Goal: Task Accomplishment & Management: Use online tool/utility

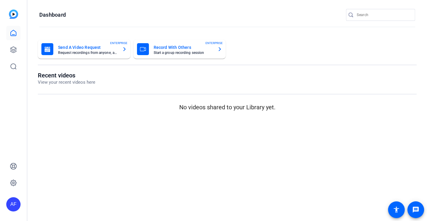
type input "[EMAIL_ADDRESS][DOMAIN_NAME]"
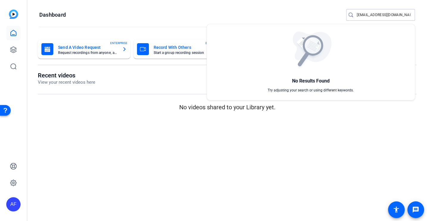
click at [14, 51] on div at bounding box center [213, 110] width 427 height 221
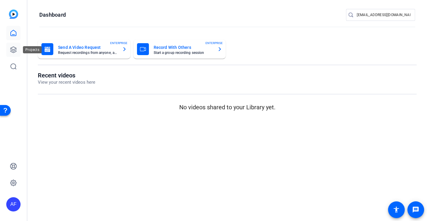
click at [12, 47] on icon at bounding box center [13, 50] width 6 height 6
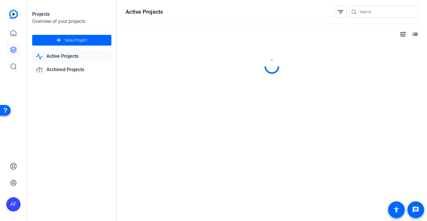
click at [365, 10] on input "Search" at bounding box center [386, 11] width 54 height 7
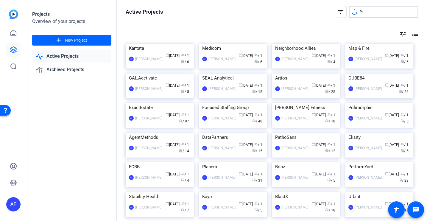
type input "Pri"
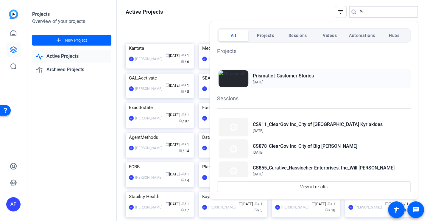
click at [284, 76] on h2 "Prismatic | Customer Stories" at bounding box center [283, 75] width 61 height 7
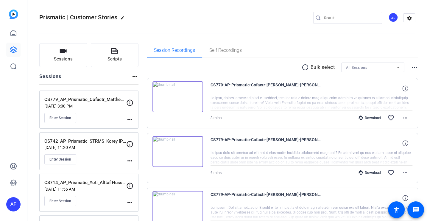
type input "[EMAIL_ADDRESS][DOMAIN_NAME]"
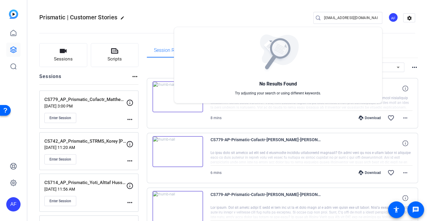
click at [283, 14] on div at bounding box center [213, 110] width 427 height 221
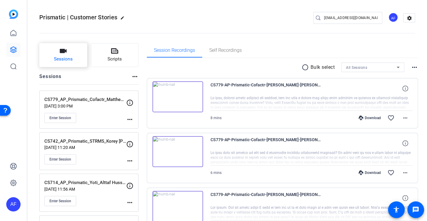
click at [66, 48] on icon "button" at bounding box center [63, 50] width 7 height 7
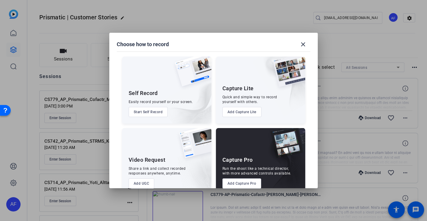
click at [233, 183] on button "Add Capture Pro" at bounding box center [241, 183] width 39 height 10
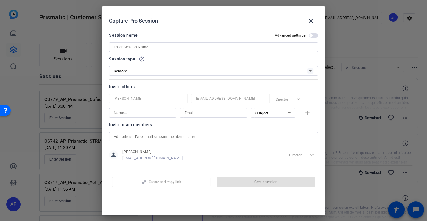
click at [164, 44] on input at bounding box center [213, 46] width 199 height 7
paste input "CS932_Prismatic_Karbon_Ian Vacin"
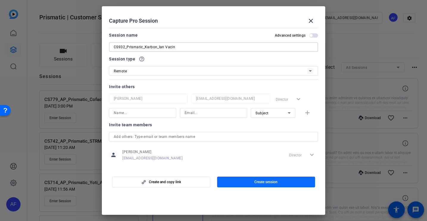
type input "CS932_Prismatic_Karbon_Ian Vacin"
click at [272, 183] on span "Create session" at bounding box center [265, 181] width 23 height 5
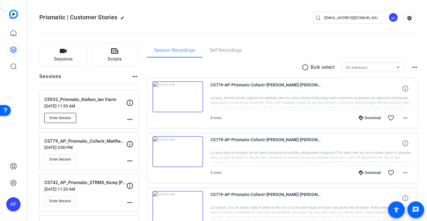
click at [71, 116] on span "Enter Session" at bounding box center [60, 117] width 22 height 5
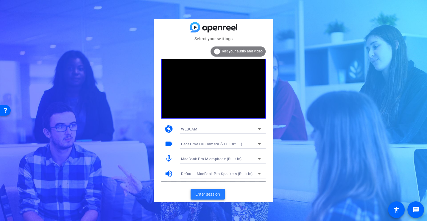
click at [219, 194] on span "Enter session" at bounding box center [207, 194] width 25 height 6
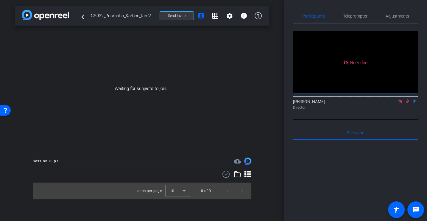
click at [174, 19] on span at bounding box center [177, 16] width 34 height 14
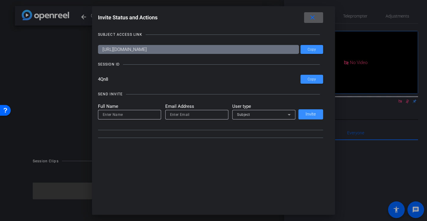
type input "[EMAIL_ADDRESS][DOMAIN_NAME]"
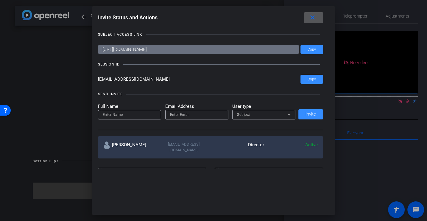
click at [121, 118] on div at bounding box center [130, 115] width 54 height 10
type input "Amrit"
paste input "[EMAIL_ADDRESS][DOMAIN_NAME]"
type input "[EMAIL_ADDRESS][DOMAIN_NAME]"
click at [245, 116] on span "Subject" at bounding box center [243, 114] width 13 height 4
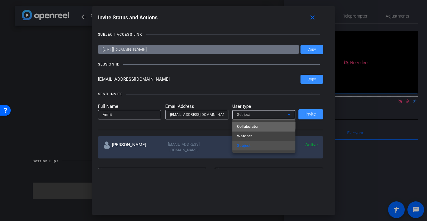
click at [250, 123] on span "Collaborator" at bounding box center [248, 126] width 22 height 7
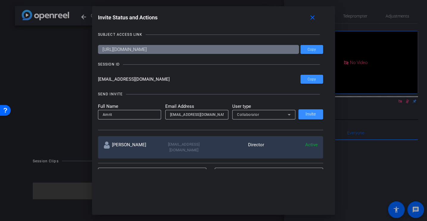
click at [239, 101] on div "SEND INVITE Full Name Amrit Email Address [EMAIL_ADDRESS][DOMAIN_NAME] User typ…" at bounding box center [210, 107] width 225 height 45
click at [318, 117] on span at bounding box center [310, 114] width 25 height 14
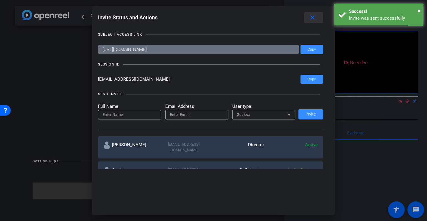
click at [309, 17] on mat-icon "close" at bounding box center [312, 17] width 7 height 7
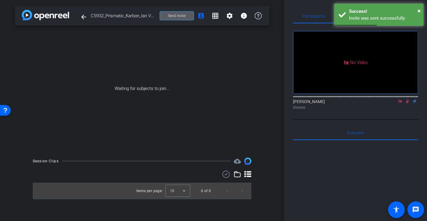
click at [191, 14] on span at bounding box center [177, 16] width 34 height 14
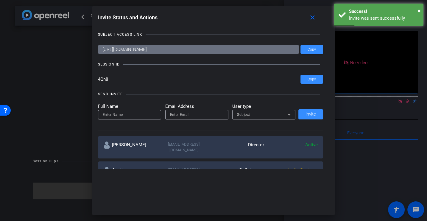
drag, startPoint x: 123, startPoint y: 81, endPoint x: 73, endPoint y: 81, distance: 50.0
click at [73, 81] on div "Invite Status and Actions close SUBJECT ACCESS LINK [URL][DOMAIN_NAME] Copy SES…" at bounding box center [213, 110] width 427 height 221
click at [308, 22] on span at bounding box center [313, 17] width 19 height 14
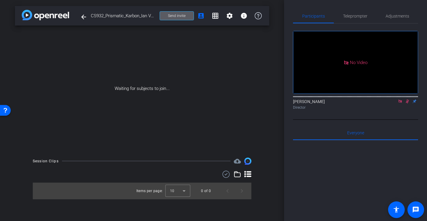
click at [173, 14] on span "Send invite" at bounding box center [177, 15] width 18 height 5
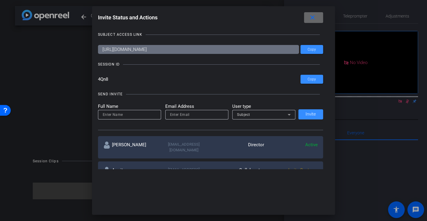
click at [314, 19] on mat-icon "close" at bounding box center [312, 17] width 7 height 7
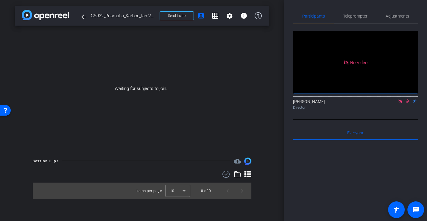
click at [400, 103] on icon at bounding box center [399, 101] width 5 height 4
click at [398, 103] on icon at bounding box center [399, 101] width 5 height 4
click at [238, 85] on div "Waiting for subjects to join..." at bounding box center [142, 89] width 254 height 126
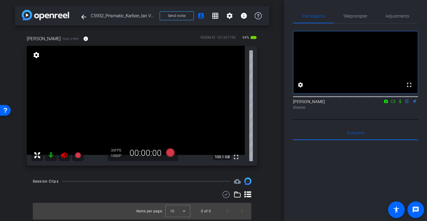
click at [66, 154] on icon at bounding box center [64, 155] width 6 height 6
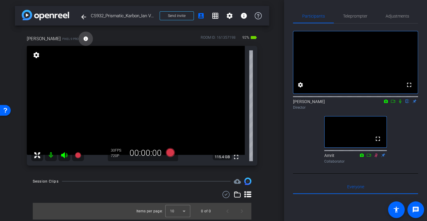
click at [83, 37] on mat-icon "info" at bounding box center [85, 38] width 5 height 5
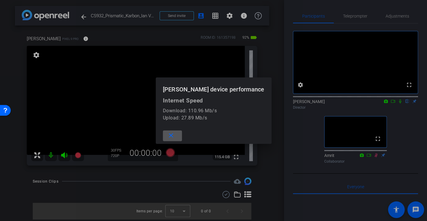
click at [175, 137] on mat-icon "close" at bounding box center [170, 135] width 7 height 7
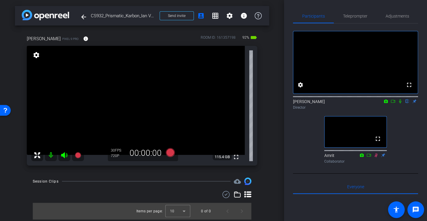
click at [385, 31] on video at bounding box center [355, 62] width 124 height 62
click at [394, 13] on span "Adjustments" at bounding box center [397, 16] width 24 height 14
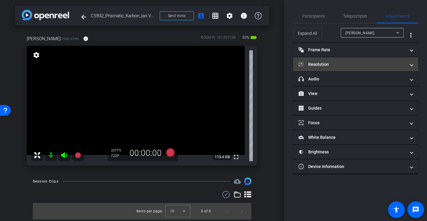
click at [319, 59] on mat-expansion-panel-header "Resolution" at bounding box center [355, 64] width 125 height 14
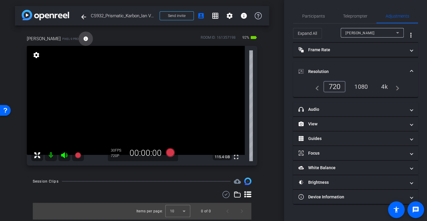
click at [83, 39] on mat-icon "info" at bounding box center [85, 38] width 5 height 5
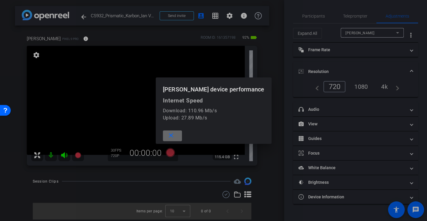
click at [175, 133] on mat-icon "close" at bounding box center [170, 135] width 7 height 7
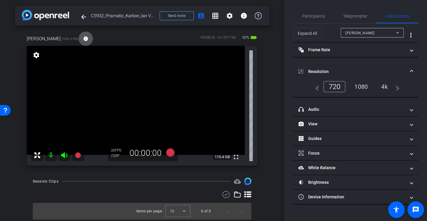
click at [383, 87] on div "4k" at bounding box center [383, 87] width 15 height 10
click at [317, 17] on span "Participants" at bounding box center [313, 16] width 23 height 4
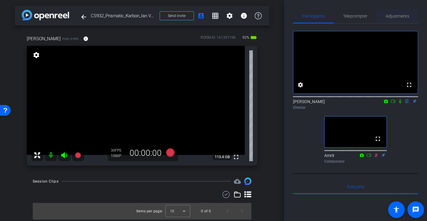
click at [389, 21] on span "Adjustments" at bounding box center [397, 16] width 24 height 14
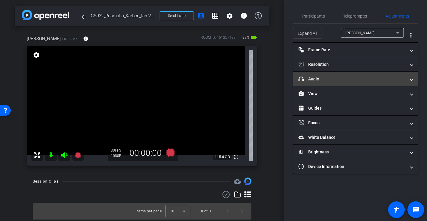
click at [321, 78] on mat-panel-title "headphone icon Audio" at bounding box center [351, 79] width 107 height 6
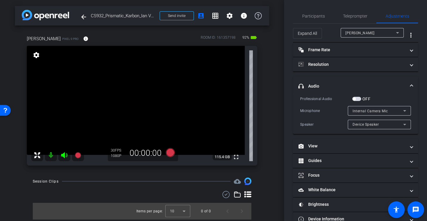
click at [318, 113] on div "Microphone Internal Camera Mic" at bounding box center [355, 111] width 111 height 10
click at [311, 16] on span "Participants" at bounding box center [313, 16] width 23 height 4
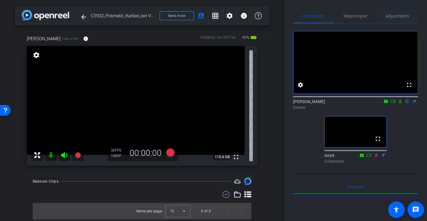
click at [393, 14] on span "Adjustments" at bounding box center [397, 16] width 24 height 4
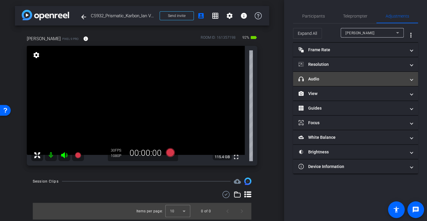
click at [329, 72] on mat-expansion-panel-header "headphone icon Audio" at bounding box center [355, 79] width 125 height 14
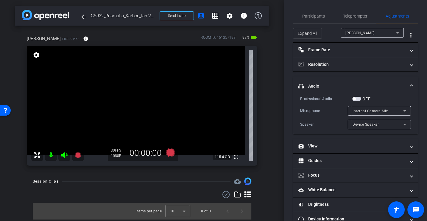
click at [323, 101] on div "Professional Audio" at bounding box center [326, 99] width 52 height 6
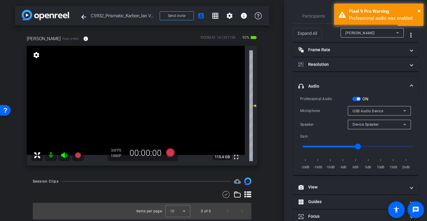
click at [310, 117] on div "Professional Audio ON Microphone USB Audio Device Speaker Device Speaker Gain -…" at bounding box center [355, 132] width 111 height 75
click at [314, 16] on span "Participants" at bounding box center [313, 16] width 23 height 4
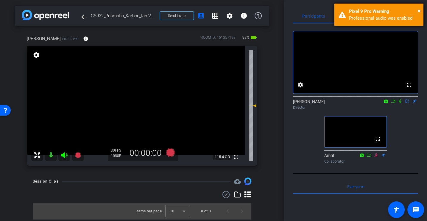
click at [420, 10] on div "× Pixel 9 Pro Warning Professional audio was enabled" at bounding box center [378, 15] width 89 height 22
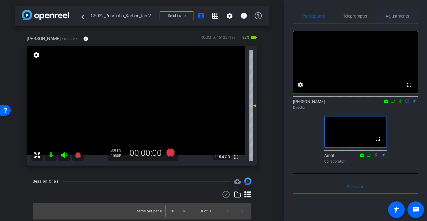
click at [389, 18] on span "Adjustments" at bounding box center [397, 16] width 24 height 4
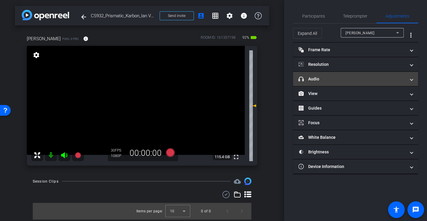
click at [316, 81] on mat-panel-title "headphone icon Audio" at bounding box center [351, 79] width 107 height 6
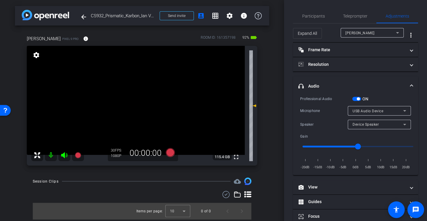
click at [318, 104] on div "Professional Audio ON Microphone USB Audio Device Speaker Device Speaker Gain -…" at bounding box center [355, 132] width 111 height 75
click at [312, 12] on span "Participants" at bounding box center [313, 16] width 23 height 14
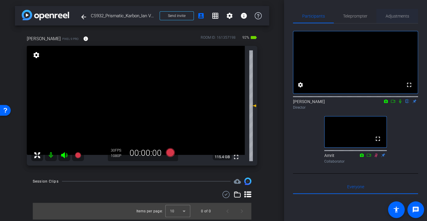
click at [398, 17] on span "Adjustments" at bounding box center [397, 16] width 24 height 4
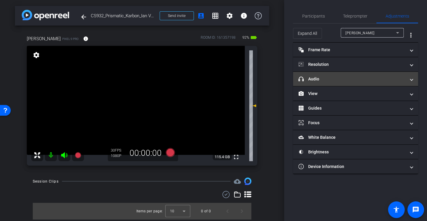
click at [319, 76] on mat-panel-title "headphone icon Audio" at bounding box center [351, 79] width 107 height 6
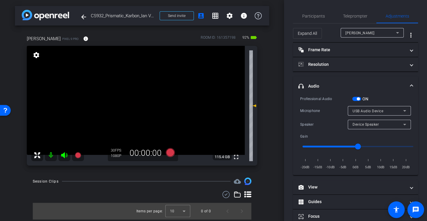
click at [321, 107] on div "Microphone USB Audio Device" at bounding box center [355, 111] width 111 height 10
click at [315, 14] on span "Participants" at bounding box center [313, 16] width 23 height 4
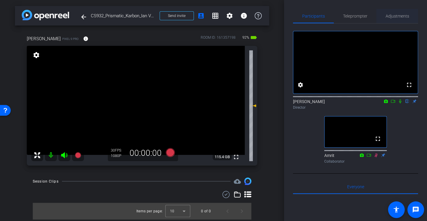
click at [400, 14] on span "Adjustments" at bounding box center [397, 16] width 24 height 4
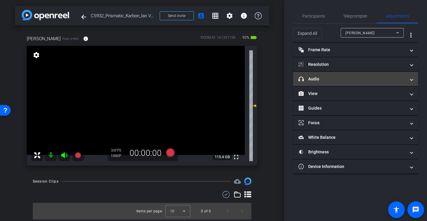
click at [320, 79] on mat-panel-title "headphone icon Audio" at bounding box center [351, 79] width 107 height 6
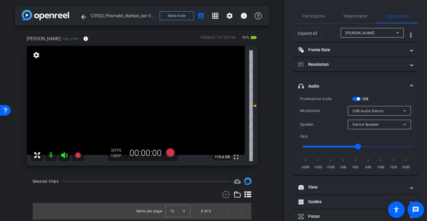
click at [312, 120] on div "Speaker Device Speaker" at bounding box center [355, 125] width 111 height 10
click at [315, 118] on div "Professional Audio ON Microphone USB Audio Device Speaker Device Speaker Gain -…" at bounding box center [355, 132] width 111 height 75
click at [169, 151] on icon at bounding box center [170, 152] width 9 height 9
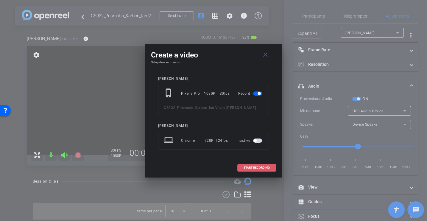
click at [268, 165] on span at bounding box center [256, 167] width 38 height 14
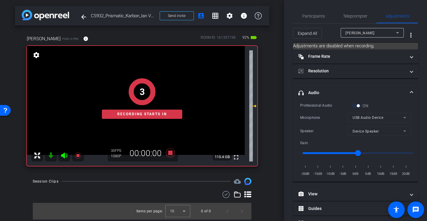
click at [322, 109] on div "Professional Audio ON Microphone USB Audio Device Speaker Device Speaker Gain -…" at bounding box center [355, 139] width 111 height 75
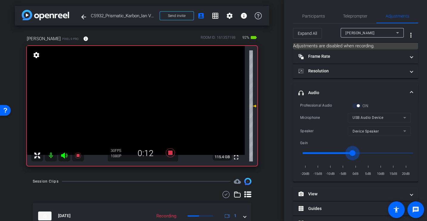
type input "-2"
drag, startPoint x: 357, startPoint y: 153, endPoint x: 351, endPoint y: 152, distance: 6.0
click at [351, 152] on input "range" at bounding box center [357, 152] width 123 height 13
click at [328, 120] on div "Microphone USB Audio Device" at bounding box center [355, 118] width 111 height 10
click at [304, 19] on span "Participants" at bounding box center [313, 16] width 23 height 14
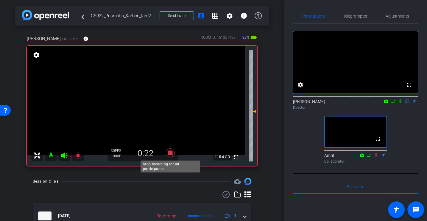
click at [170, 153] on icon at bounding box center [170, 152] width 9 height 9
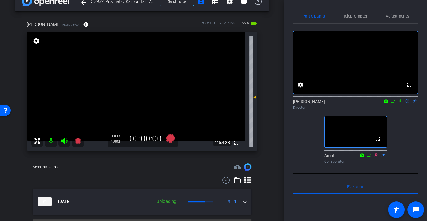
scroll to position [18, 0]
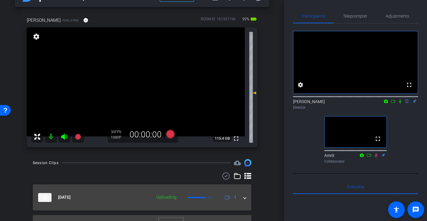
click at [245, 194] on span at bounding box center [244, 197] width 2 height 6
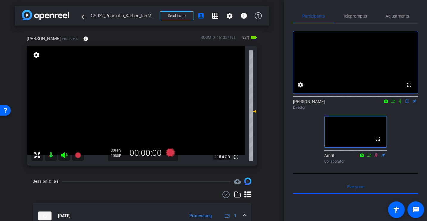
scroll to position [49, 0]
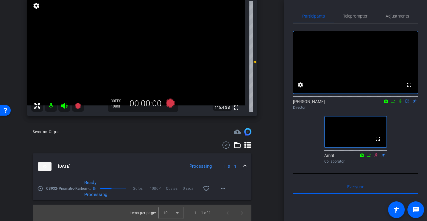
click at [40, 189] on mat-icon "play_circle_outline" at bounding box center [40, 188] width 6 height 6
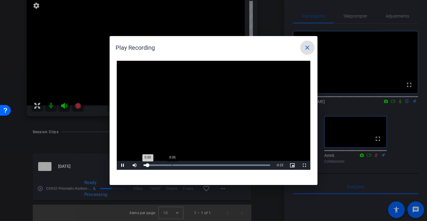
click at [181, 162] on div "Loaded : 100.00% 0:05 0:00" at bounding box center [206, 165] width 132 height 9
click at [217, 164] on div "Loaded : 100.00% 0:13 0:07" at bounding box center [206, 165] width 132 height 9
click at [311, 46] on span at bounding box center [307, 47] width 14 height 14
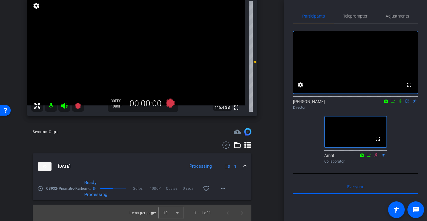
scroll to position [0, 0]
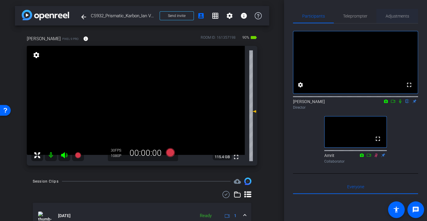
click at [402, 18] on span "Adjustments" at bounding box center [397, 16] width 24 height 4
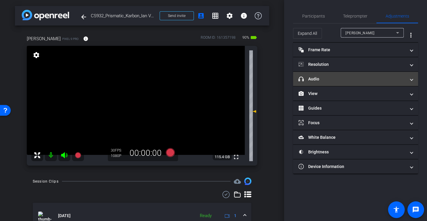
click at [325, 81] on mat-panel-title "headphone icon Audio" at bounding box center [351, 79] width 107 height 6
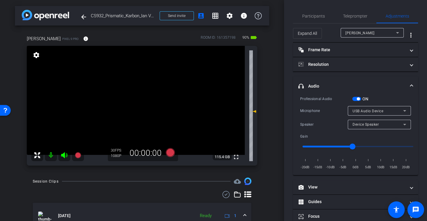
click at [325, 112] on div "Microphone" at bounding box center [324, 111] width 48 height 6
click at [314, 15] on span "Participants" at bounding box center [313, 16] width 23 height 4
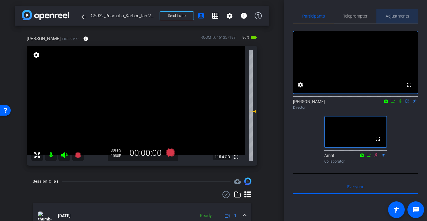
click at [392, 17] on span "Adjustments" at bounding box center [397, 16] width 24 height 4
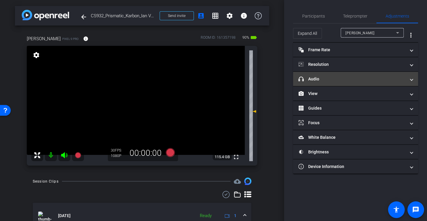
click at [317, 78] on mat-panel-title "headphone icon Audio" at bounding box center [351, 79] width 107 height 6
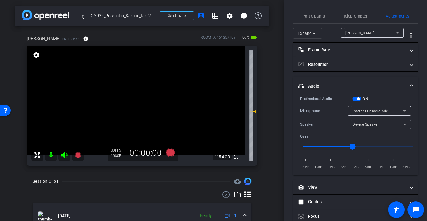
click at [316, 112] on div "Microphone" at bounding box center [324, 111] width 48 height 6
click at [308, 12] on span "Participants" at bounding box center [313, 16] width 23 height 14
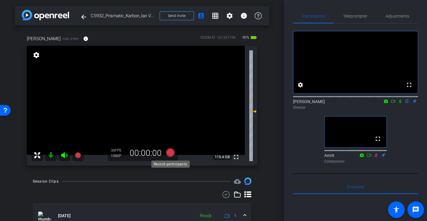
click at [172, 152] on icon at bounding box center [170, 152] width 9 height 9
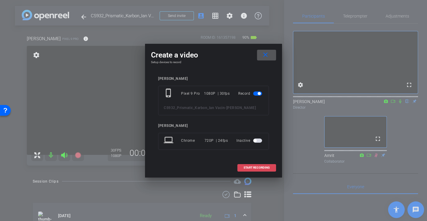
click at [259, 168] on span "START RECORDING" at bounding box center [256, 167] width 26 height 3
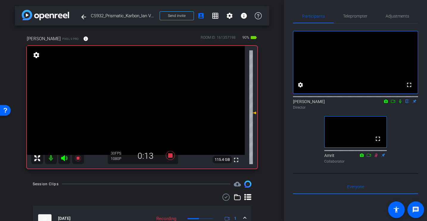
click at [398, 103] on icon at bounding box center [399, 101] width 5 height 4
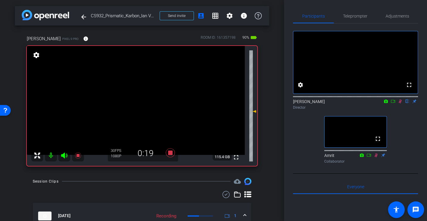
click at [398, 103] on icon at bounding box center [399, 101] width 5 height 4
click at [400, 103] on icon at bounding box center [400, 101] width 2 height 4
click at [399, 103] on icon at bounding box center [399, 101] width 5 height 4
click at [406, 134] on div "fullscreen settings [PERSON_NAME] flip Director fullscreen Amrit Collaborator" at bounding box center [355, 95] width 125 height 142
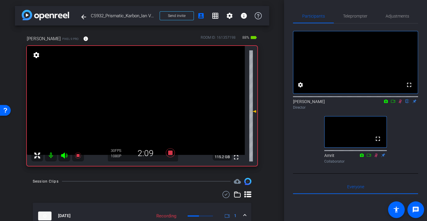
click at [405, 141] on div "fullscreen settings [PERSON_NAME] flip Director fullscreen Amrit Collaborator" at bounding box center [355, 95] width 125 height 142
drag, startPoint x: 399, startPoint y: 109, endPoint x: 399, endPoint y: 123, distance: 13.4
click at [399, 123] on div "fullscreen settings [PERSON_NAME] flip Director fullscreen Amrit Collaborator" at bounding box center [355, 95] width 125 height 142
click at [399, 103] on icon at bounding box center [399, 101] width 5 height 4
click at [398, 103] on icon at bounding box center [399, 101] width 5 height 4
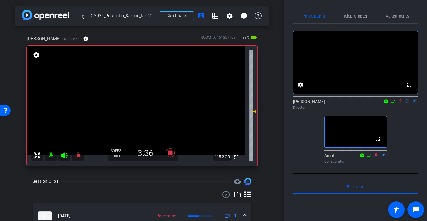
click at [407, 120] on div "fullscreen settings [PERSON_NAME] flip Director fullscreen Amrit Collaborator" at bounding box center [355, 95] width 125 height 142
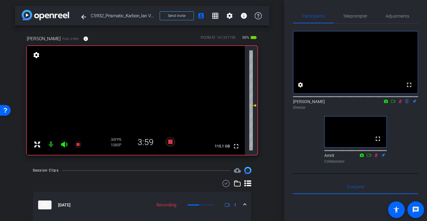
click at [407, 130] on div "fullscreen settings [PERSON_NAME] flip Director fullscreen Amrit Collaborator" at bounding box center [355, 95] width 125 height 142
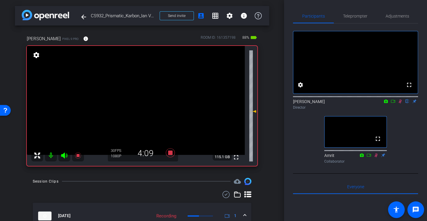
click at [399, 104] on mat-icon at bounding box center [399, 100] width 7 height 5
click at [400, 103] on icon at bounding box center [399, 101] width 5 height 4
click at [408, 140] on div "fullscreen settings [PERSON_NAME] flip Director fullscreen Amrit Collaborator" at bounding box center [355, 95] width 125 height 142
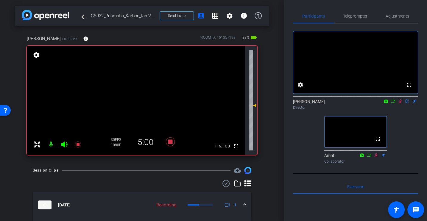
click at [407, 123] on div "fullscreen settings [PERSON_NAME] flip Director fullscreen Amrit Collaborator" at bounding box center [355, 95] width 125 height 142
click at [410, 130] on div "fullscreen settings [PERSON_NAME] flip Director fullscreen Amrit Collaborator" at bounding box center [355, 95] width 125 height 142
click at [399, 103] on icon at bounding box center [399, 101] width 5 height 4
click at [400, 103] on icon at bounding box center [399, 101] width 5 height 4
click at [405, 137] on div "fullscreen settings [PERSON_NAME] flip Director fullscreen Amrit Collaborator" at bounding box center [355, 95] width 125 height 142
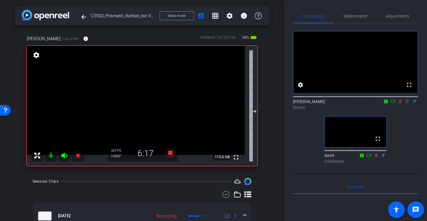
click at [402, 126] on div "fullscreen settings [PERSON_NAME] flip Director fullscreen Amrit Collaborator" at bounding box center [355, 95] width 125 height 142
click at [400, 103] on icon at bounding box center [399, 101] width 5 height 4
click at [168, 149] on icon at bounding box center [170, 152] width 14 height 11
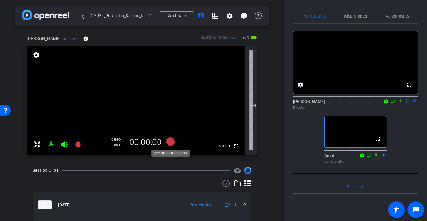
click at [172, 143] on icon at bounding box center [170, 141] width 9 height 9
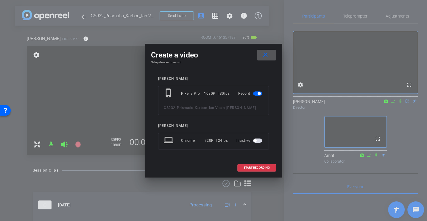
click at [264, 54] on mat-icon "close" at bounding box center [265, 54] width 7 height 7
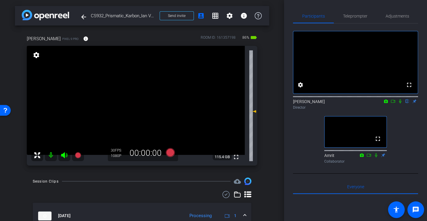
click at [274, 142] on div "arrow_back CS932_Prismatic_Karbon_Ian Vacin Back to project Send invite account…" at bounding box center [142, 110] width 284 height 221
click at [198, 175] on div "arrow_back CS932_Prismatic_Karbon_Ian Vacin Back to project Send invite account…" at bounding box center [142, 110] width 284 height 221
click at [169, 153] on icon at bounding box center [170, 152] width 9 height 9
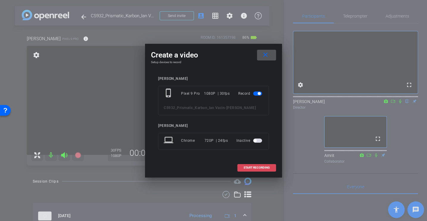
click at [248, 165] on span at bounding box center [256, 167] width 38 height 14
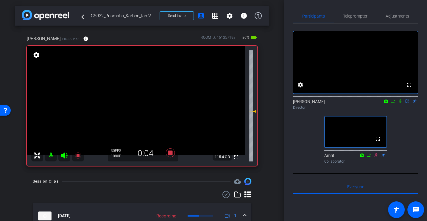
click at [399, 103] on icon at bounding box center [400, 101] width 2 height 4
click at [399, 103] on icon at bounding box center [399, 101] width 3 height 4
click at [397, 103] on icon at bounding box center [399, 101] width 5 height 4
click at [401, 103] on icon at bounding box center [399, 101] width 5 height 4
click at [398, 103] on icon at bounding box center [399, 101] width 5 height 4
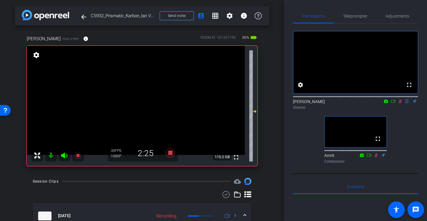
click at [403, 130] on div "fullscreen settings [PERSON_NAME] flip Director fullscreen Amrit Collaborator" at bounding box center [355, 95] width 125 height 142
click at [294, 162] on div "fullscreen settings [PERSON_NAME] flip Director fullscreen Amrit Collaborator" at bounding box center [355, 95] width 125 height 142
click at [403, 141] on div "fullscreen settings [PERSON_NAME] flip Director fullscreen Amrit Collaborator" at bounding box center [355, 95] width 125 height 142
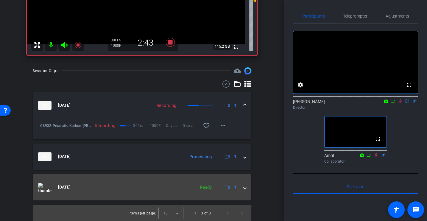
click at [243, 187] on span at bounding box center [244, 187] width 2 height 6
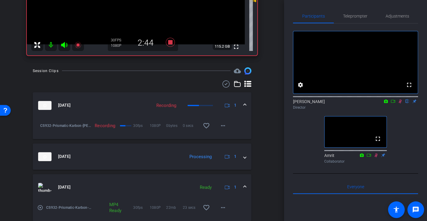
click at [40, 206] on mat-icon "play_circle_outline" at bounding box center [40, 207] width 6 height 6
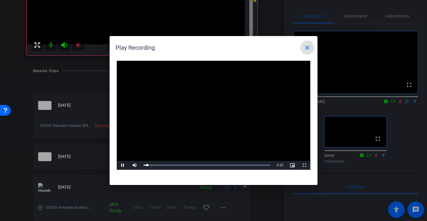
click at [308, 46] on mat-icon "close" at bounding box center [306, 47] width 7 height 7
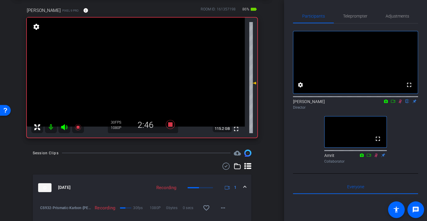
scroll to position [24, 0]
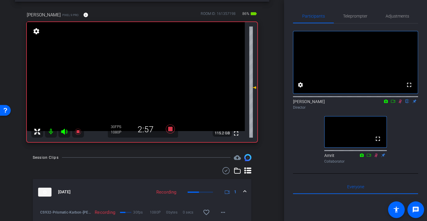
click at [406, 124] on div "fullscreen settings [PERSON_NAME] flip Director fullscreen Amrit Collaborator" at bounding box center [355, 95] width 125 height 142
click at [403, 131] on div "fullscreen settings [PERSON_NAME] flip Director fullscreen Amrit Collaborator" at bounding box center [355, 95] width 125 height 142
click at [406, 126] on div "fullscreen settings [PERSON_NAME] flip Director fullscreen Amrit Collaborator" at bounding box center [355, 95] width 125 height 142
click at [402, 147] on div "fullscreen settings [PERSON_NAME] flip Director fullscreen Amrit Collaborator" at bounding box center [355, 95] width 125 height 142
click at [398, 103] on icon at bounding box center [399, 101] width 5 height 4
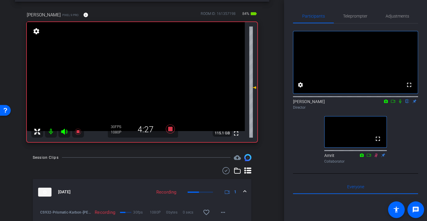
click at [400, 103] on icon at bounding box center [400, 101] width 2 height 4
click at [402, 103] on icon at bounding box center [399, 101] width 5 height 4
click at [398, 103] on icon at bounding box center [399, 101] width 5 height 4
click at [412, 126] on div "fullscreen settings [PERSON_NAME] flip Director fullscreen Amrit Collaborator" at bounding box center [355, 95] width 125 height 142
click at [400, 123] on div "fullscreen settings [PERSON_NAME] flip Director fullscreen Amrit Collaborator" at bounding box center [355, 95] width 125 height 142
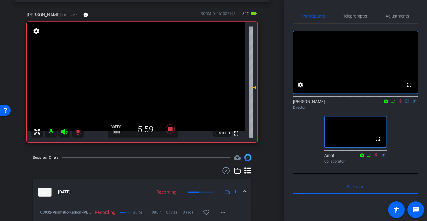
click at [399, 103] on icon at bounding box center [399, 101] width 5 height 4
click at [170, 130] on icon at bounding box center [170, 128] width 9 height 9
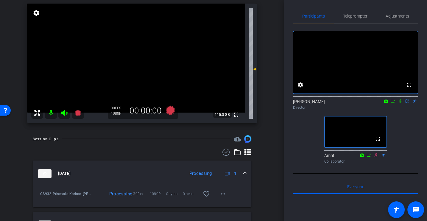
scroll to position [0, 0]
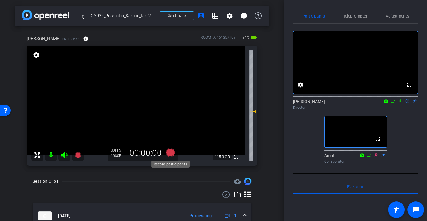
click at [171, 154] on icon at bounding box center [170, 152] width 9 height 9
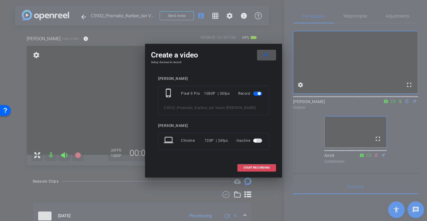
click at [262, 166] on span "START RECORDING" at bounding box center [256, 167] width 26 height 3
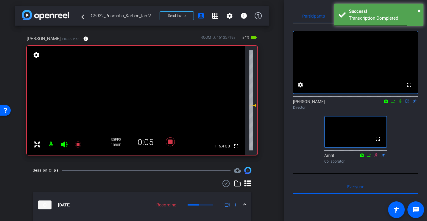
click at [400, 103] on icon at bounding box center [400, 101] width 2 height 4
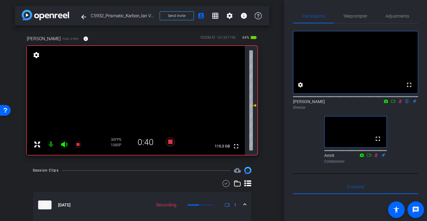
click at [402, 110] on div "Director" at bounding box center [355, 107] width 125 height 5
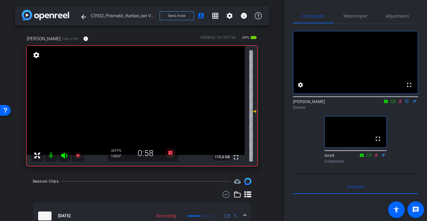
click at [412, 145] on div "fullscreen settings [PERSON_NAME] flip Director fullscreen Amrit Collaborator" at bounding box center [355, 95] width 125 height 142
click at [399, 103] on icon at bounding box center [399, 101] width 5 height 4
click at [398, 103] on icon at bounding box center [399, 101] width 5 height 4
click at [398, 124] on div "fullscreen settings [PERSON_NAME] flip Director fullscreen Amrit Collaborator" at bounding box center [355, 95] width 125 height 142
click at [398, 103] on icon at bounding box center [399, 101] width 5 height 4
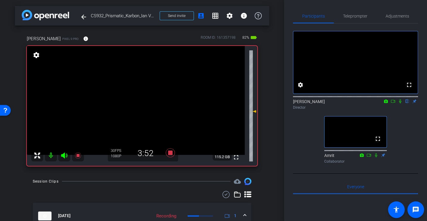
click at [400, 103] on icon at bounding box center [399, 101] width 5 height 4
click at [376, 158] on mat-icon at bounding box center [375, 154] width 7 height 5
click at [408, 122] on div "fullscreen settings [PERSON_NAME] flip Director fullscreen Amrit Collaborator" at bounding box center [355, 95] width 125 height 142
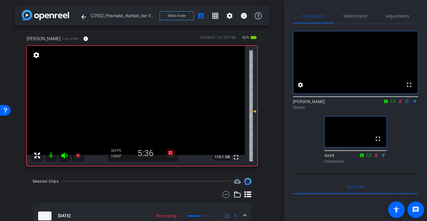
click at [409, 147] on div "fullscreen settings [PERSON_NAME] flip Director fullscreen Amrit Collaborator" at bounding box center [355, 95] width 125 height 142
click at [389, 120] on div "fullscreen settings [PERSON_NAME] flip Director fullscreen Amrit Collaborator" at bounding box center [355, 95] width 125 height 142
click at [399, 103] on icon at bounding box center [399, 101] width 5 height 4
click at [168, 153] on icon at bounding box center [170, 152] width 9 height 9
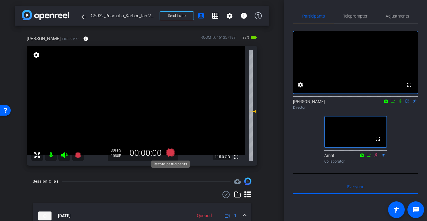
click at [171, 152] on icon at bounding box center [170, 152] width 9 height 9
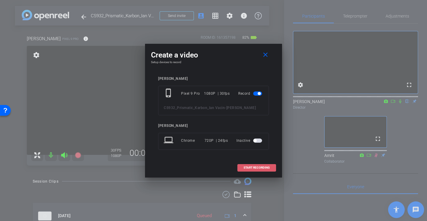
click at [247, 167] on span "START RECORDING" at bounding box center [256, 167] width 26 height 3
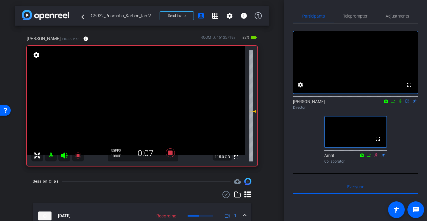
click at [400, 103] on icon at bounding box center [399, 101] width 5 height 4
click at [403, 135] on div "fullscreen settings [PERSON_NAME] flip Director fullscreen Amrit Collaborator" at bounding box center [355, 95] width 125 height 142
click at [405, 137] on div "fullscreen settings [PERSON_NAME] flip Director fullscreen Amrit Collaborator" at bounding box center [355, 95] width 125 height 142
click at [401, 103] on icon at bounding box center [399, 101] width 5 height 4
click at [400, 103] on icon at bounding box center [399, 101] width 5 height 4
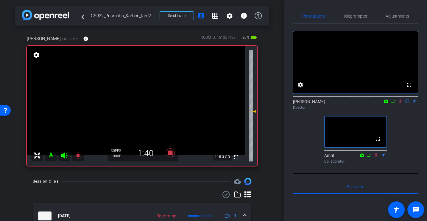
click at [300, 147] on div "fullscreen settings [PERSON_NAME] flip Director fullscreen Amrit Collaborator" at bounding box center [355, 95] width 125 height 142
click at [401, 103] on icon at bounding box center [399, 101] width 5 height 4
click at [399, 103] on icon at bounding box center [399, 101] width 5 height 4
click at [399, 103] on icon at bounding box center [399, 101] width 3 height 4
click at [401, 103] on icon at bounding box center [399, 101] width 5 height 4
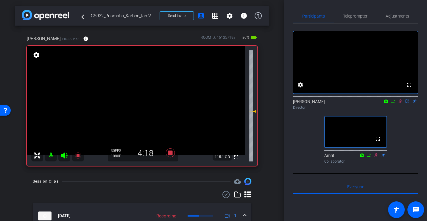
click at [400, 126] on div "fullscreen settings [PERSON_NAME] flip Director fullscreen Amrit Collaborator" at bounding box center [355, 95] width 125 height 142
click at [407, 123] on div "fullscreen settings [PERSON_NAME] flip Director fullscreen Amrit Collaborator" at bounding box center [355, 95] width 125 height 142
click at [398, 103] on icon at bounding box center [399, 101] width 5 height 4
click at [401, 103] on icon at bounding box center [399, 101] width 5 height 4
click at [399, 144] on div "fullscreen settings [PERSON_NAME] flip Director fullscreen Amrit Collaborator" at bounding box center [355, 95] width 125 height 142
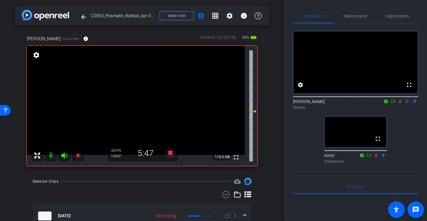
click at [400, 103] on icon at bounding box center [399, 101] width 5 height 4
click at [398, 103] on icon at bounding box center [399, 101] width 5 height 4
click at [398, 128] on div "fullscreen settings [PERSON_NAME] flip Director fullscreen Amrit Collaborator" at bounding box center [355, 95] width 125 height 142
click at [400, 103] on icon at bounding box center [399, 101] width 3 height 4
click at [170, 154] on icon at bounding box center [170, 152] width 9 height 9
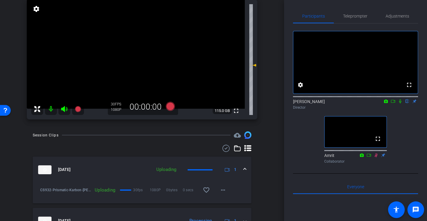
scroll to position [47, 0]
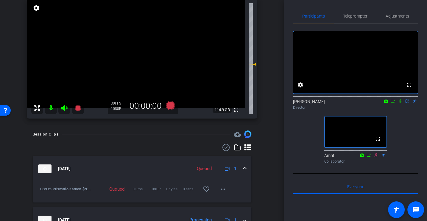
click at [169, 109] on icon at bounding box center [170, 105] width 9 height 9
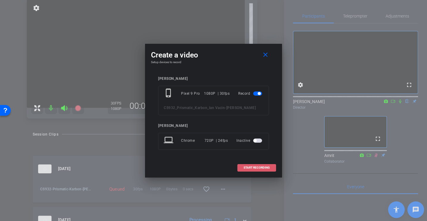
click at [257, 166] on span "START RECORDING" at bounding box center [256, 167] width 26 height 3
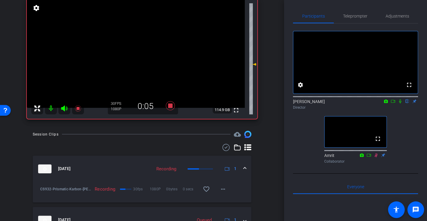
click at [400, 103] on icon at bounding box center [399, 101] width 5 height 4
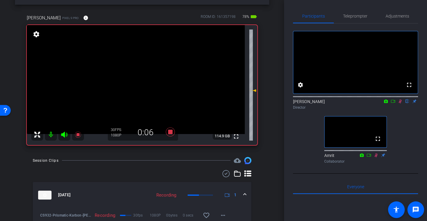
scroll to position [6, 0]
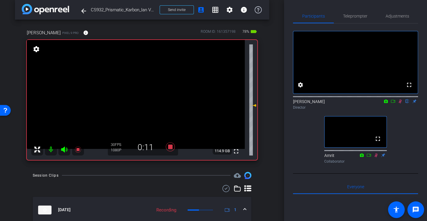
click at [401, 103] on icon at bounding box center [399, 101] width 5 height 4
click at [399, 103] on icon at bounding box center [399, 101] width 5 height 4
click at [400, 126] on div "fullscreen settings [PERSON_NAME] flip Director fullscreen Amrit Collaborator" at bounding box center [355, 95] width 125 height 142
click at [400, 103] on icon at bounding box center [399, 101] width 5 height 4
drag, startPoint x: 400, startPoint y: 108, endPoint x: 405, endPoint y: 108, distance: 5.7
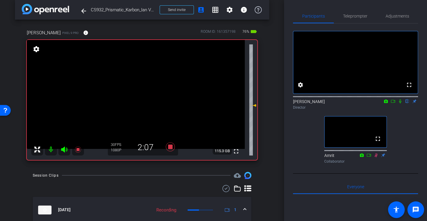
click at [400, 103] on icon at bounding box center [399, 101] width 5 height 4
click at [300, 136] on div "fullscreen settings [PERSON_NAME] flip Director fullscreen Amrit Collaborator" at bounding box center [355, 95] width 125 height 142
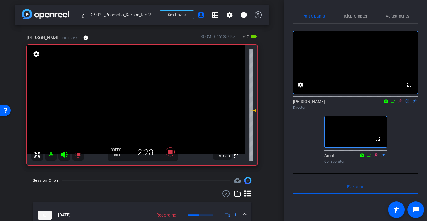
scroll to position [0, 0]
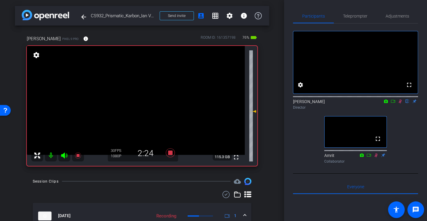
click at [409, 138] on div "fullscreen settings [PERSON_NAME] flip Director fullscreen Amrit Collaborator" at bounding box center [355, 95] width 125 height 142
click at [300, 153] on div "fullscreen settings [PERSON_NAME] flip Director fullscreen Amrit Collaborator" at bounding box center [355, 95] width 125 height 142
click at [406, 142] on div "fullscreen settings [PERSON_NAME] flip Director fullscreen Amrit Collaborator" at bounding box center [355, 95] width 125 height 142
click at [398, 103] on icon at bounding box center [399, 101] width 5 height 4
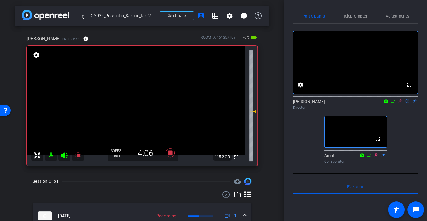
click at [403, 131] on div "fullscreen settings [PERSON_NAME] flip Director fullscreen Amrit Collaborator" at bounding box center [355, 95] width 125 height 142
click at [400, 103] on icon at bounding box center [399, 101] width 5 height 4
click at [170, 155] on icon at bounding box center [170, 152] width 14 height 11
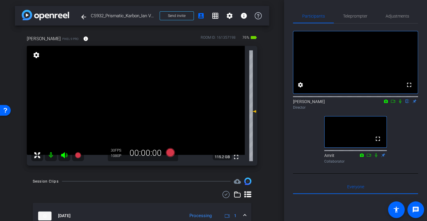
click at [266, 152] on div "[PERSON_NAME] Pixel 9 Pro info ROOM ID: 161357198 76% battery_std fullscreen se…" at bounding box center [142, 99] width 254 height 146
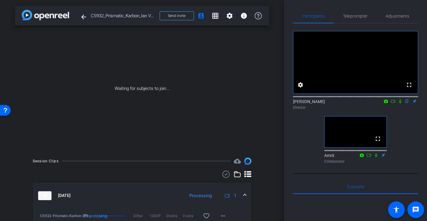
click at [392, 103] on icon at bounding box center [392, 101] width 5 height 4
click at [405, 103] on icon at bounding box center [407, 101] width 5 height 4
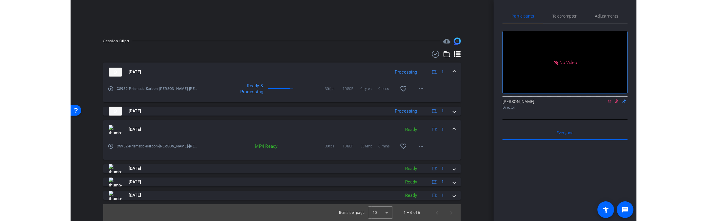
scroll to position [120, 0]
